Goal: Information Seeking & Learning: Learn about a topic

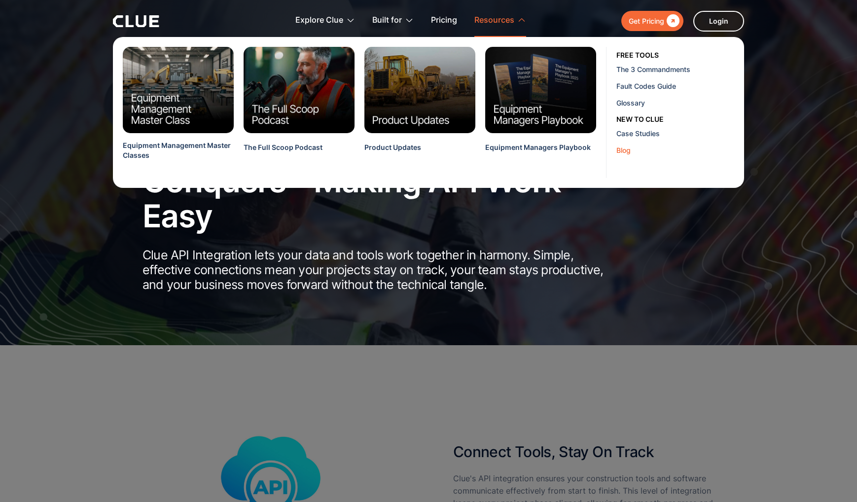
click at [631, 152] on div "Blog" at bounding box center [677, 150] width 120 height 10
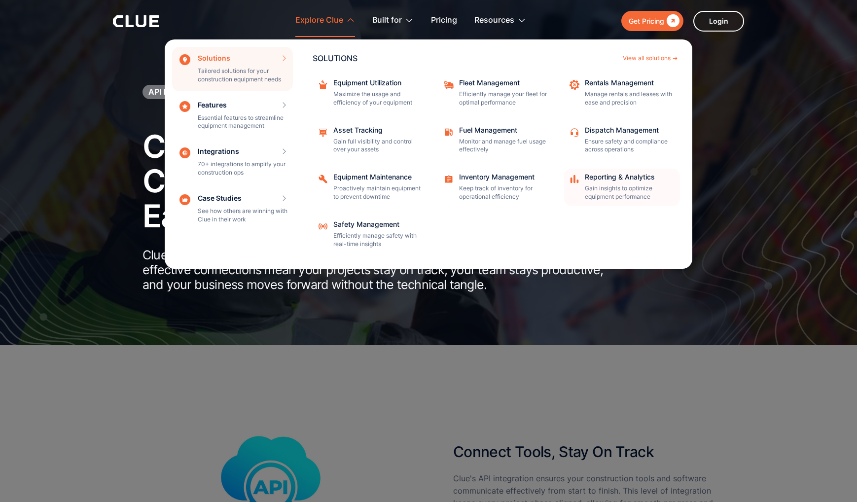
click at [621, 181] on div "Reporting & Analytics Gain insights to optimize equipment performance" at bounding box center [629, 188] width 89 height 28
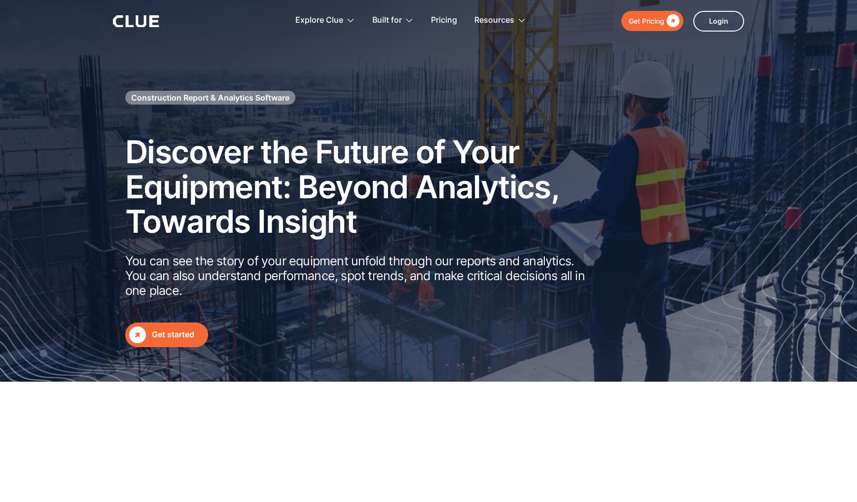
click at [619, 176] on div "Construction Report & Analytics Software Discover the Future of Your Equipment:…" at bounding box center [440, 210] width 631 height 273
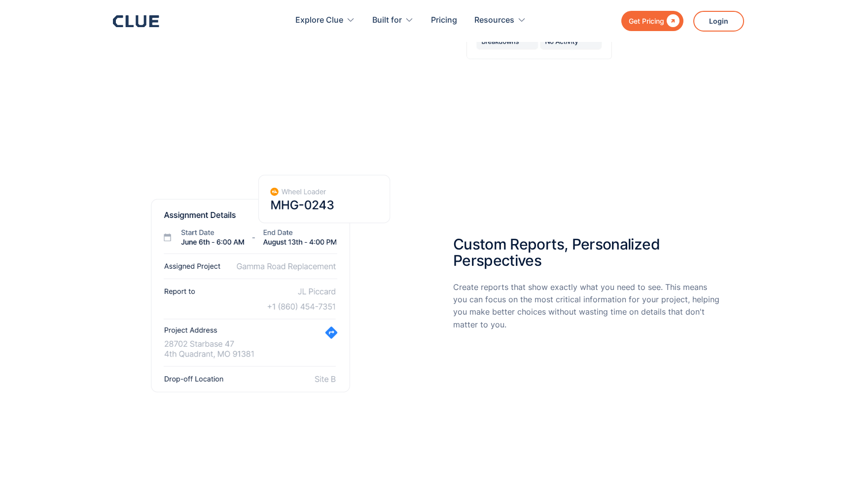
scroll to position [1730, 0]
